Goal: Information Seeking & Learning: Learn about a topic

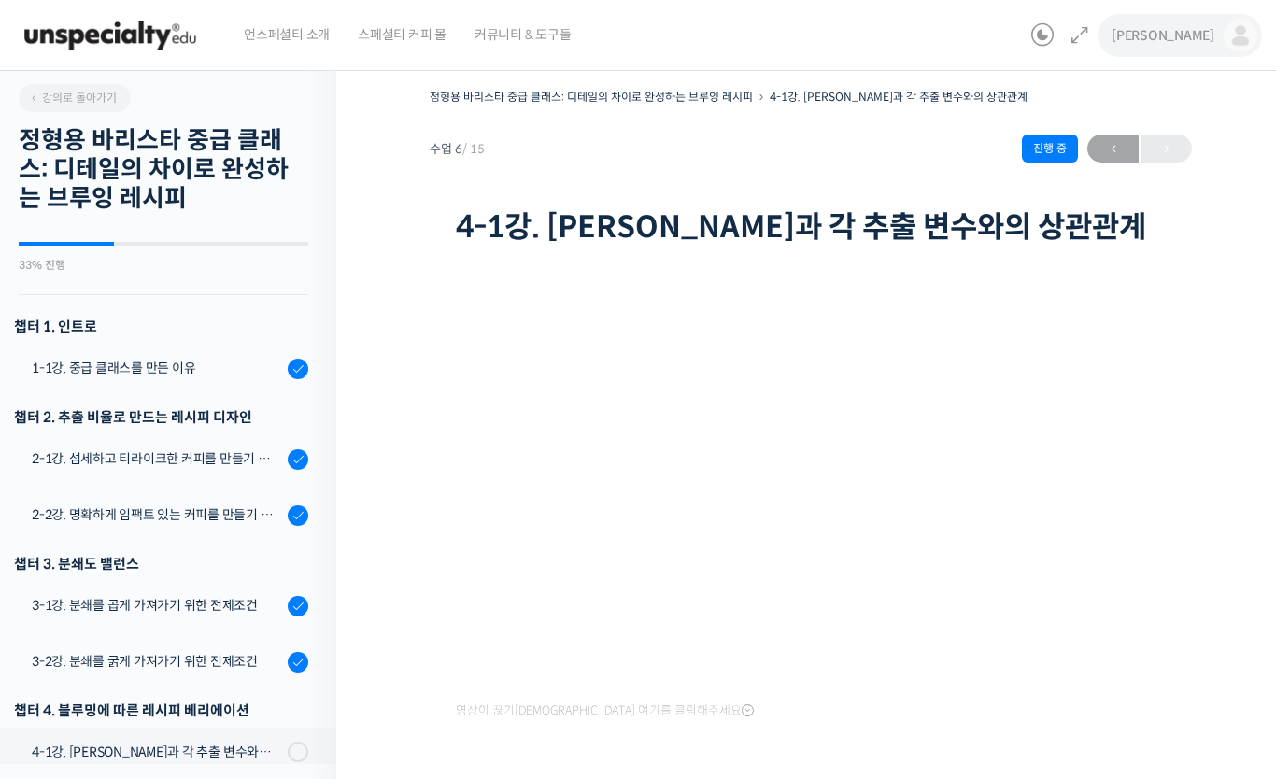
click at [1229, 38] on img at bounding box center [1240, 36] width 34 height 34
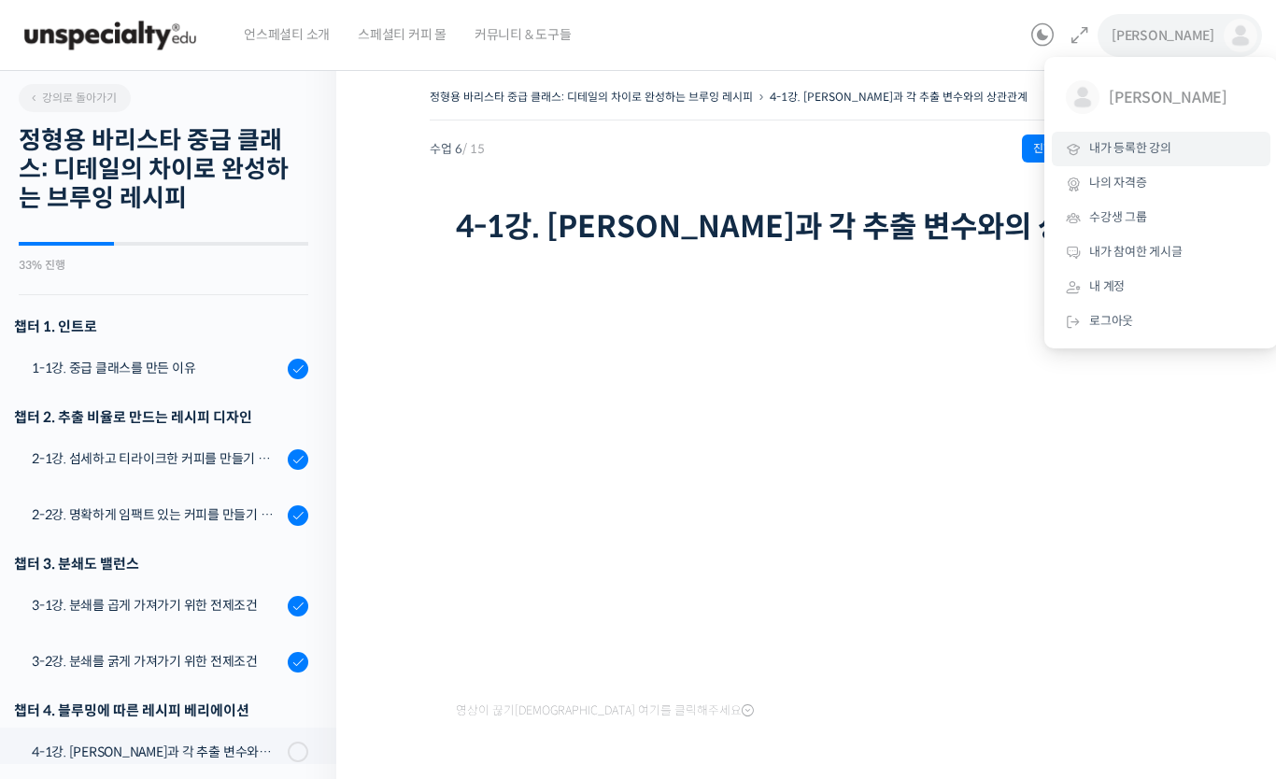
click at [1173, 148] on link "내가 등록한 강의" at bounding box center [1161, 149] width 219 height 35
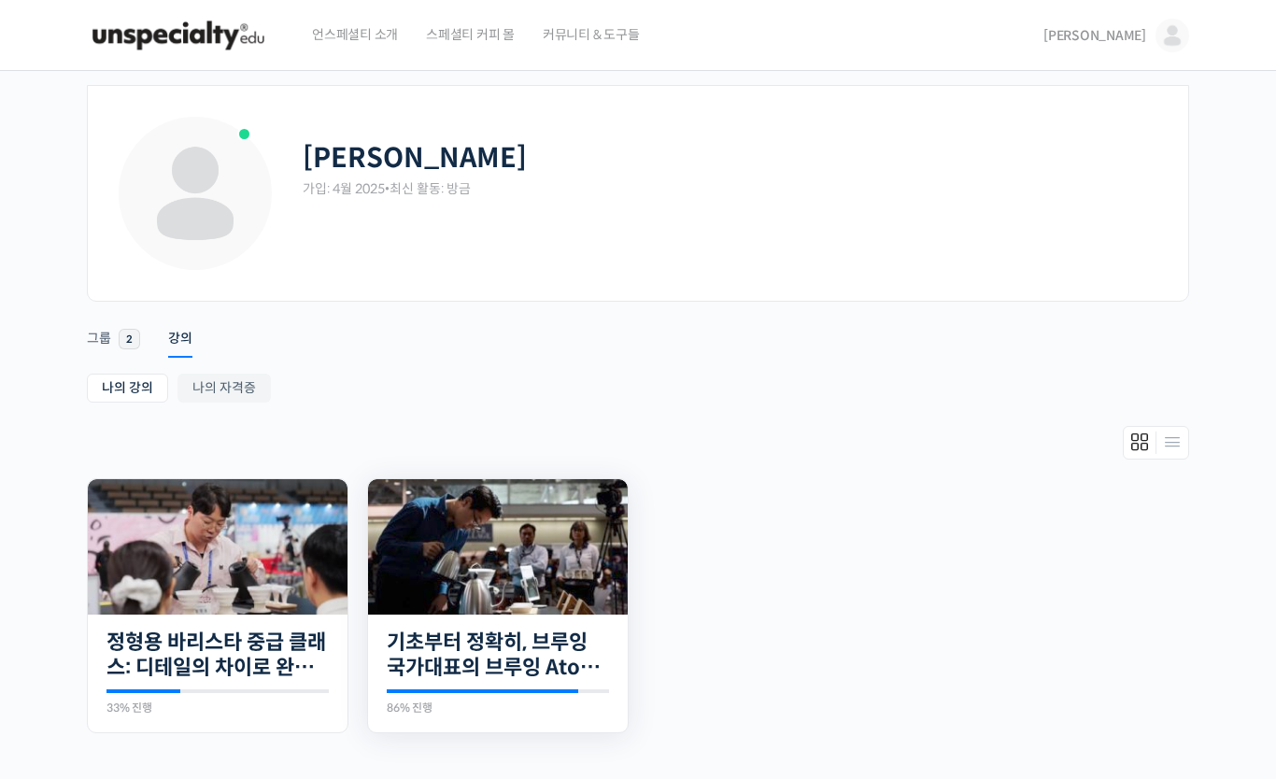
click at [524, 547] on img at bounding box center [498, 546] width 260 height 135
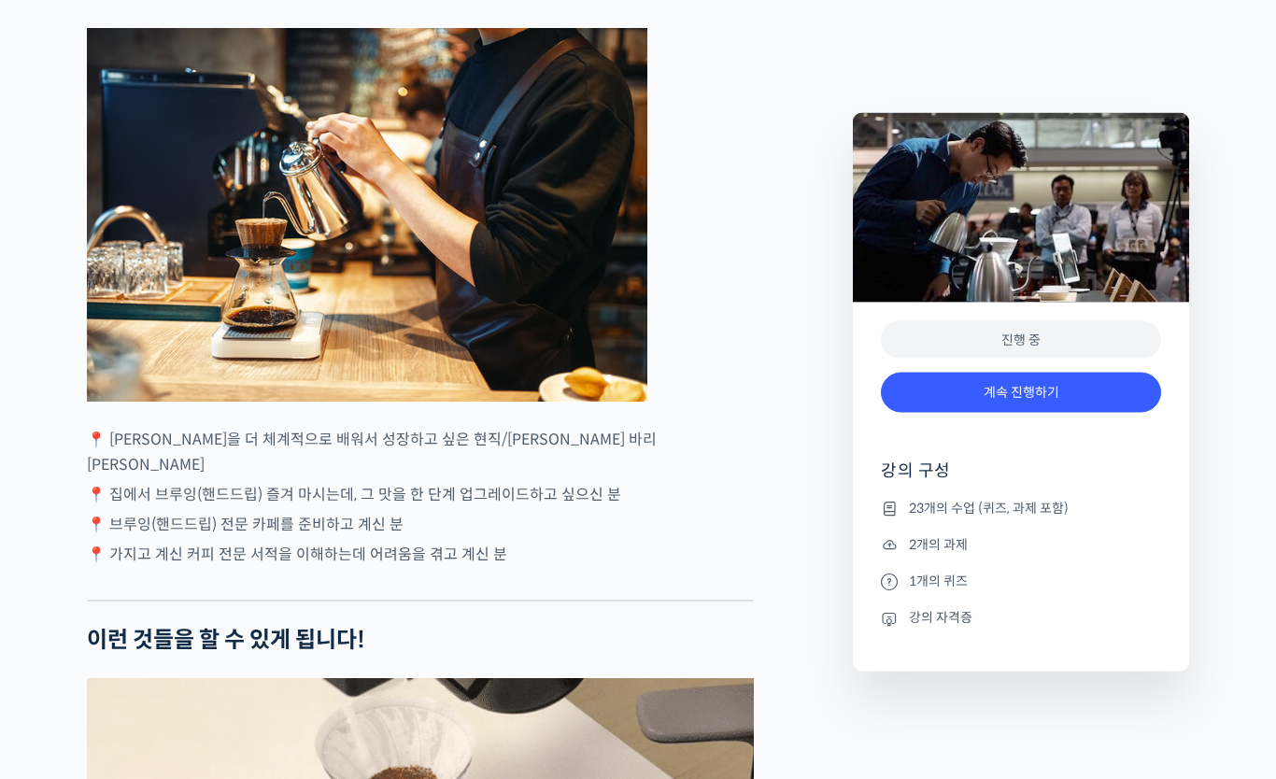
scroll to position [4848, 0]
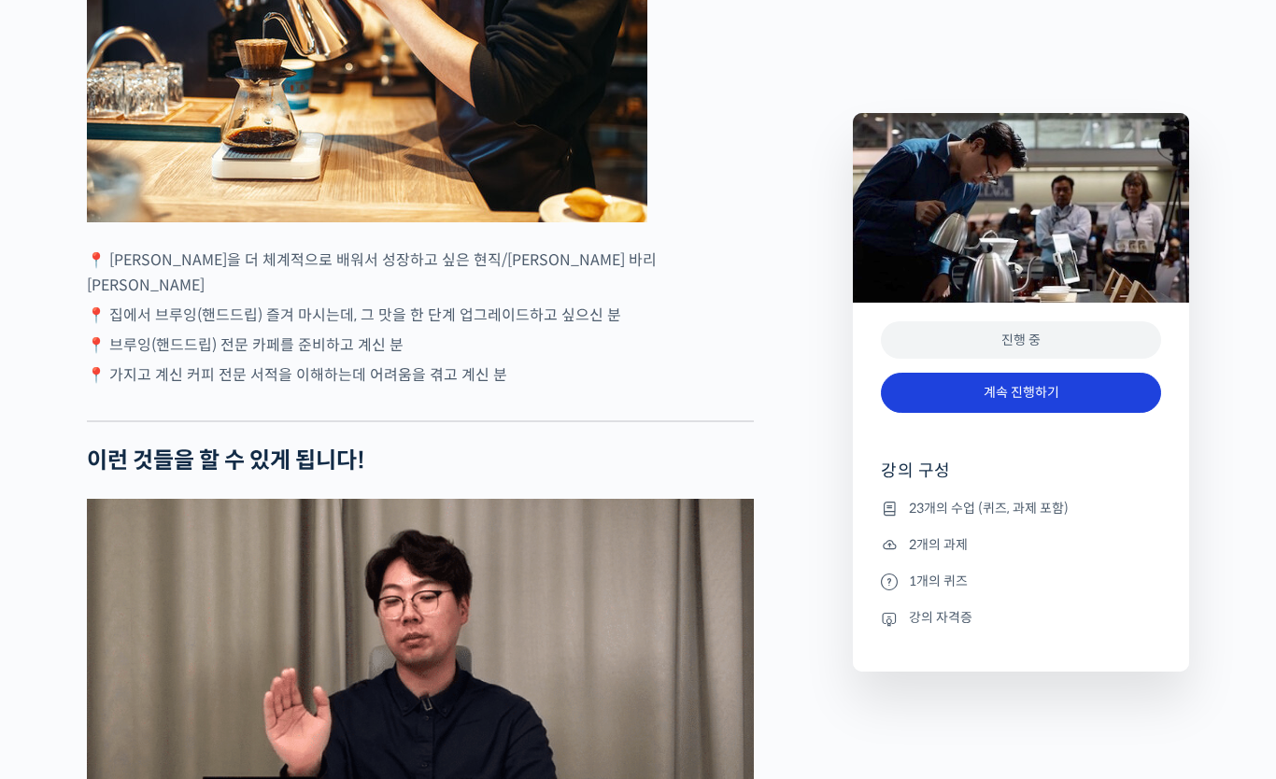
click at [1050, 398] on link "계속 진행하기" at bounding box center [1021, 393] width 280 height 40
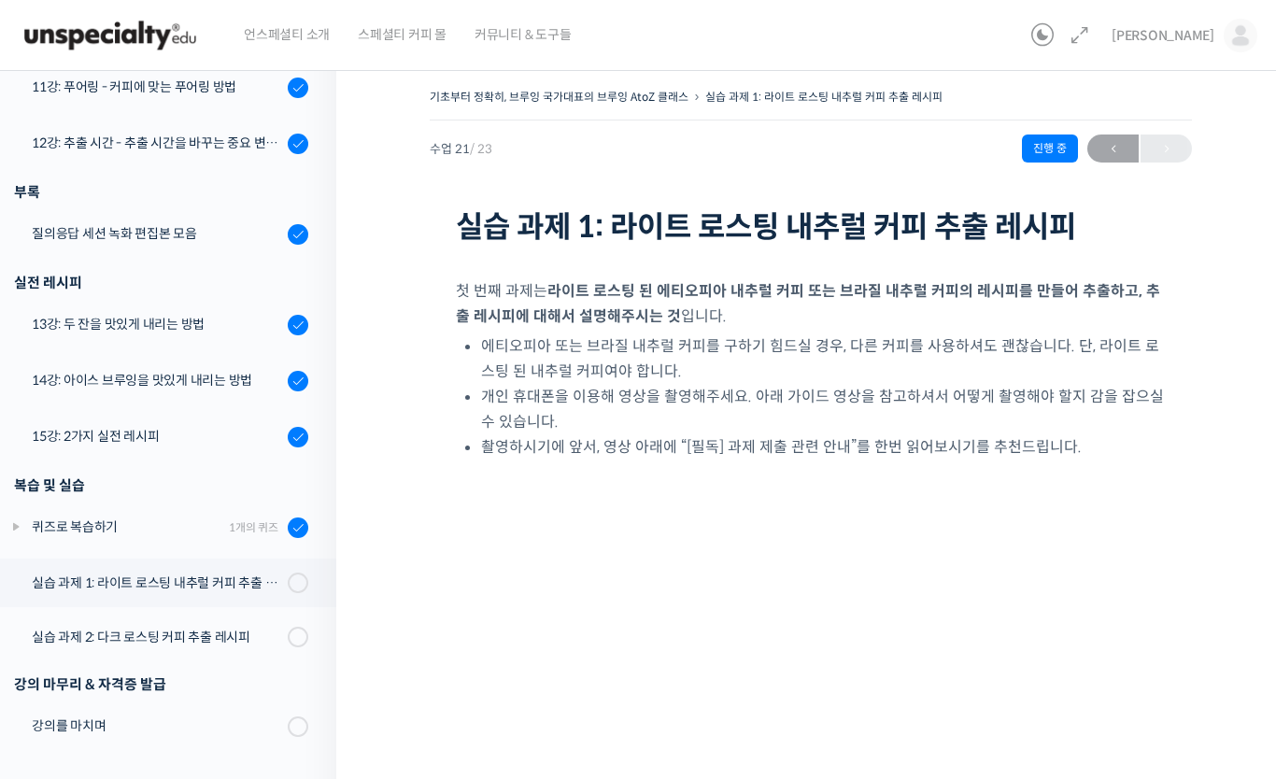
scroll to position [1056, 0]
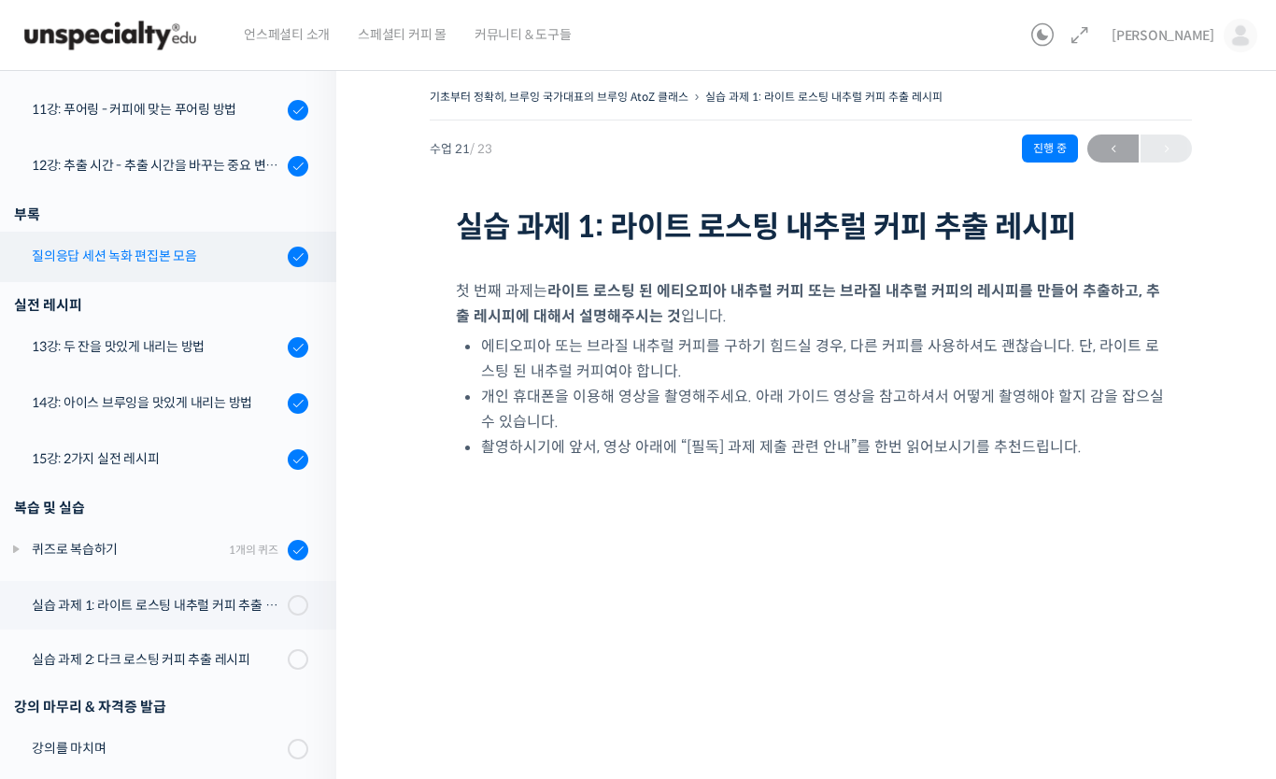
click at [254, 259] on div "질의응답 세션 녹화 편집본 모음" at bounding box center [157, 256] width 250 height 21
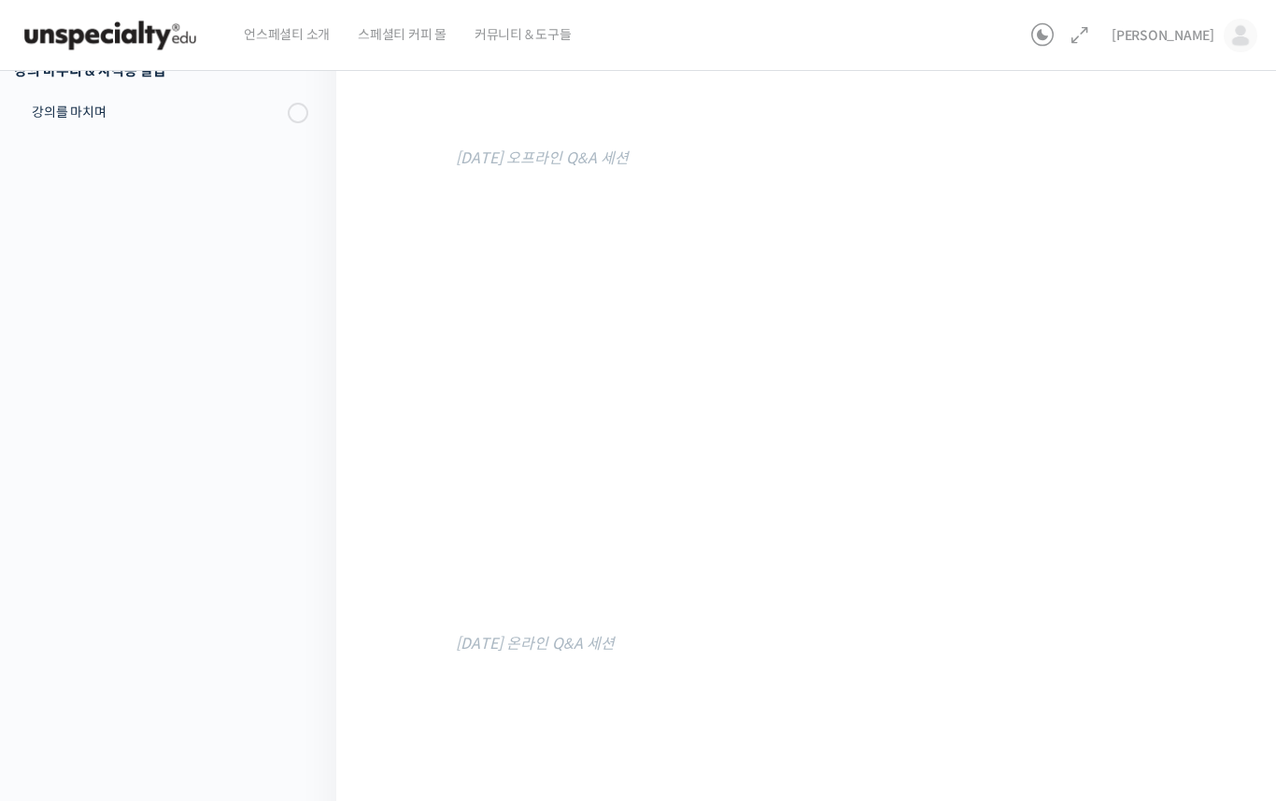
scroll to position [1056, 0]
